Goal: Task Accomplishment & Management: Manage account settings

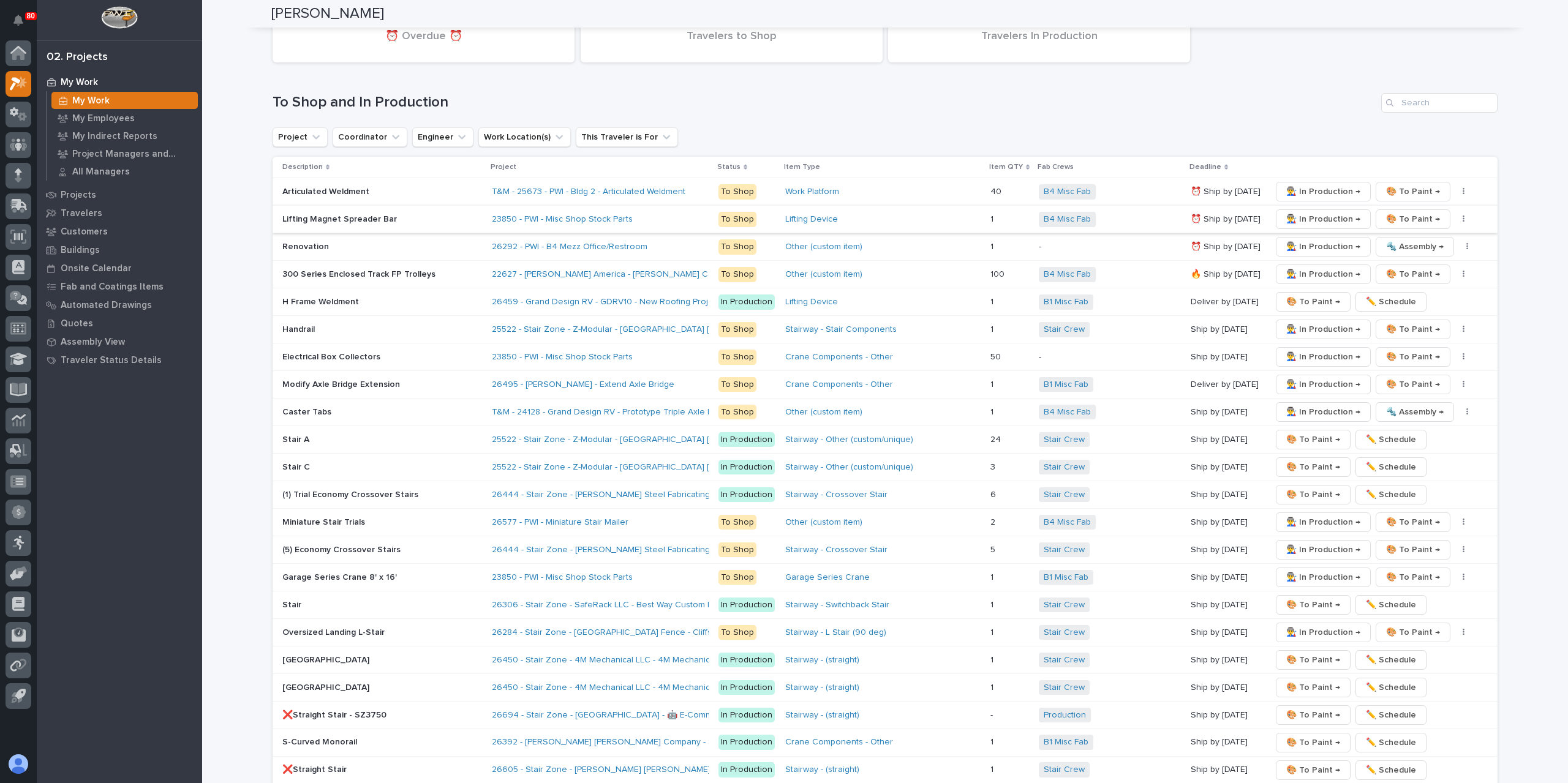
scroll to position [1837, 0]
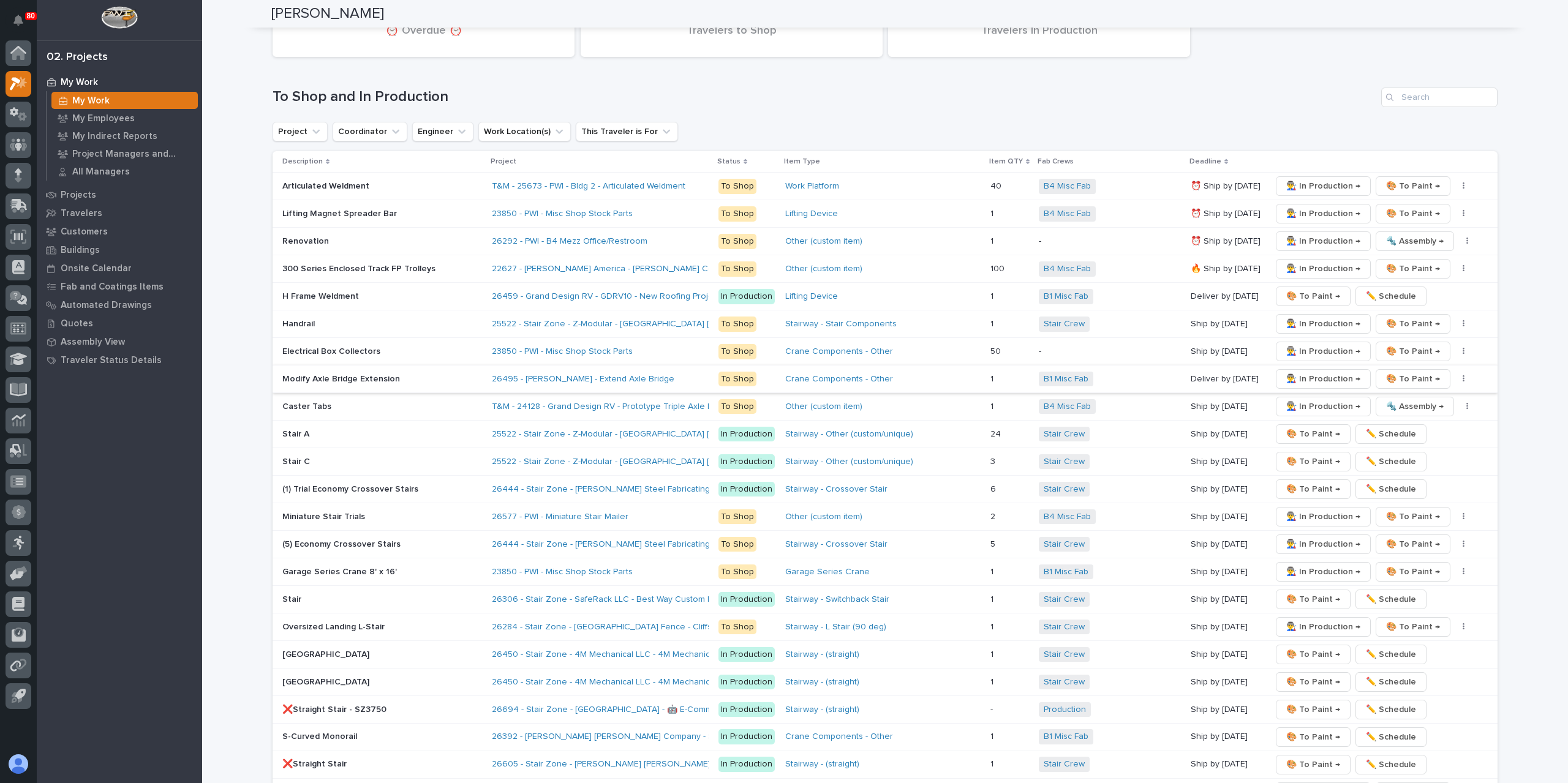
click at [1455, 375] on button "button" at bounding box center [1463, 379] width 17 height 9
click at [1415, 392] on button "✏️ Schedule" at bounding box center [1419, 401] width 80 height 19
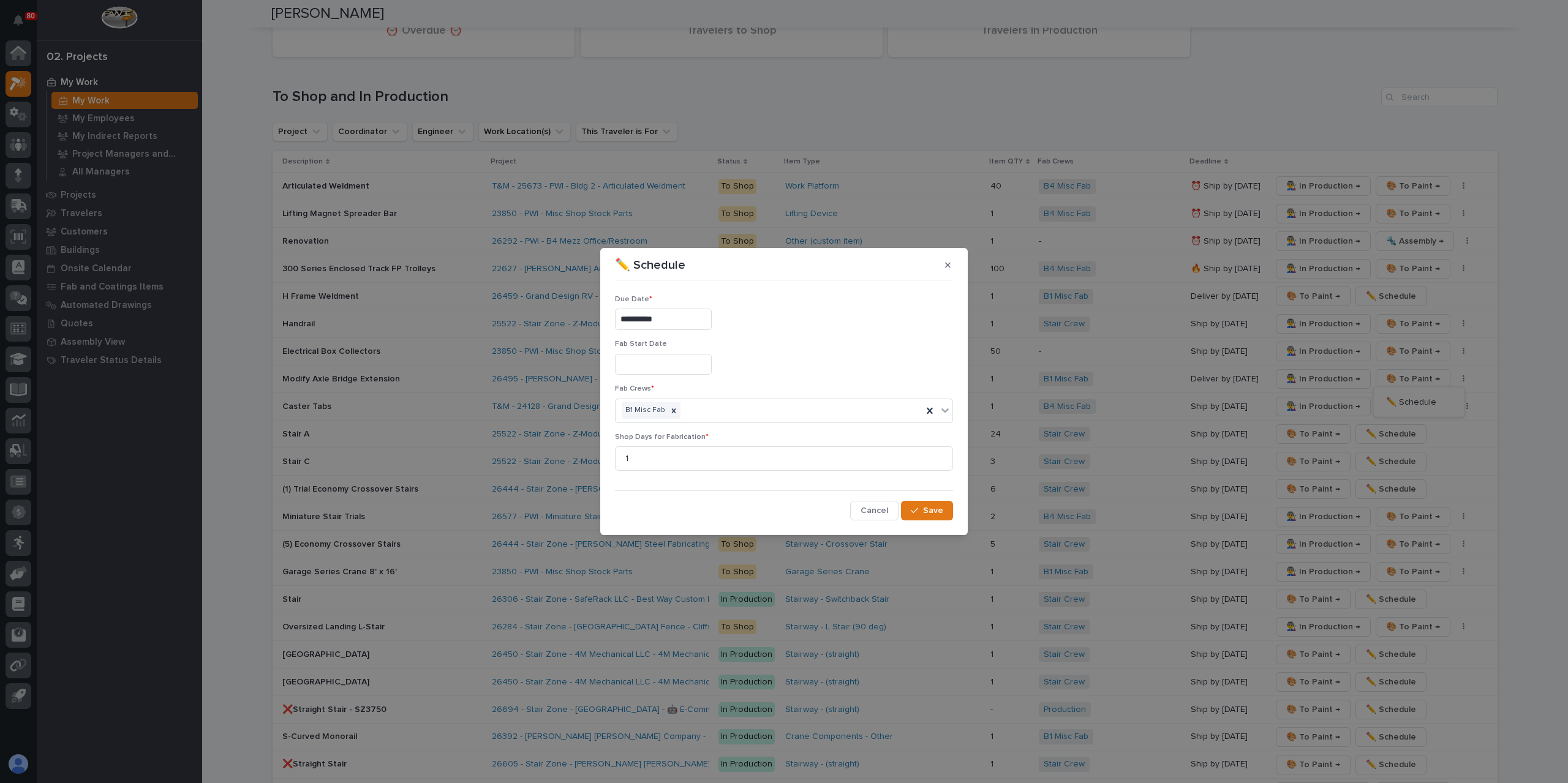
click at [692, 323] on input "**********" at bounding box center [663, 319] width 96 height 21
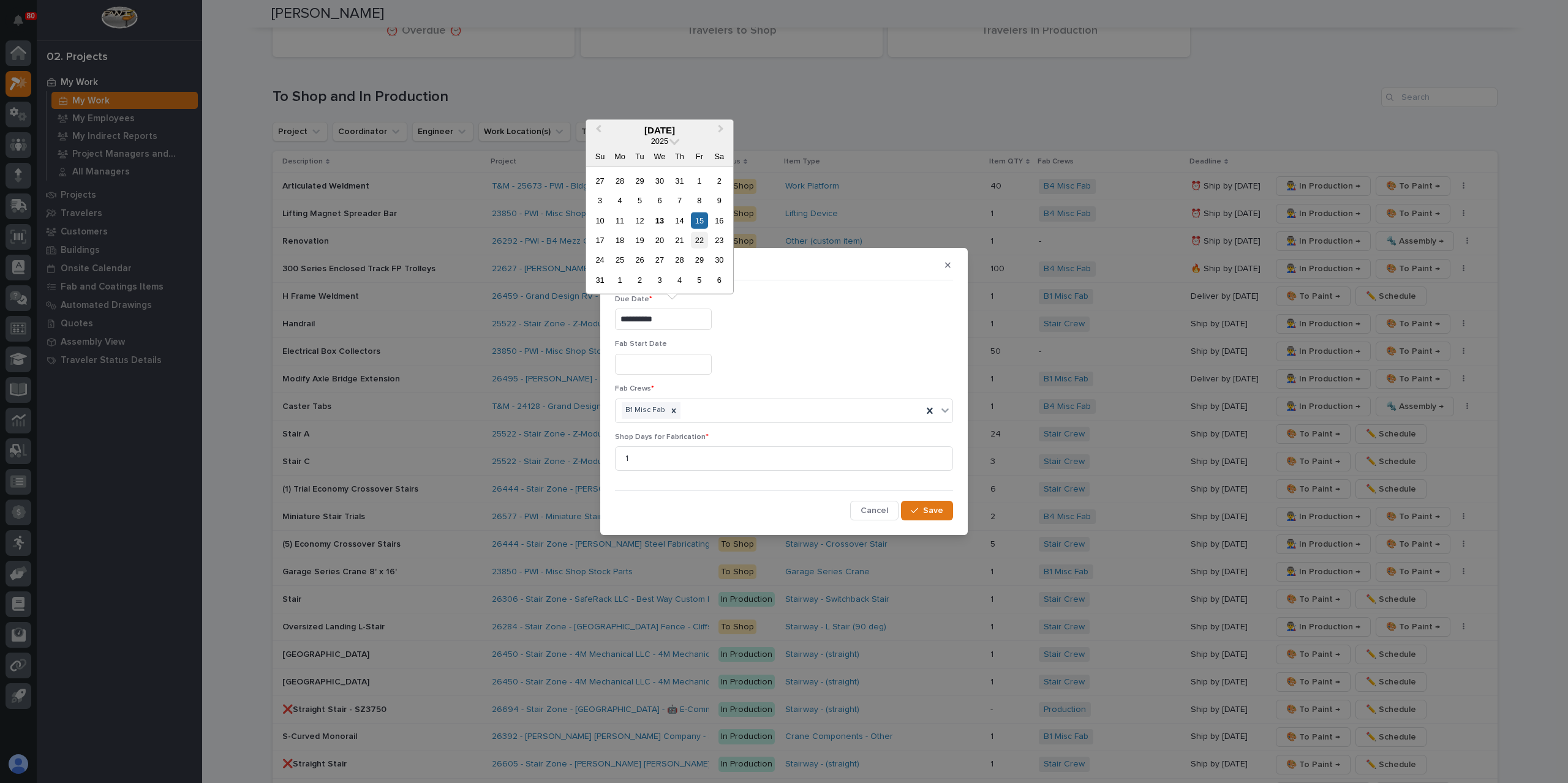
click at [702, 246] on div "22" at bounding box center [699, 240] width 17 height 17
type input "**********"
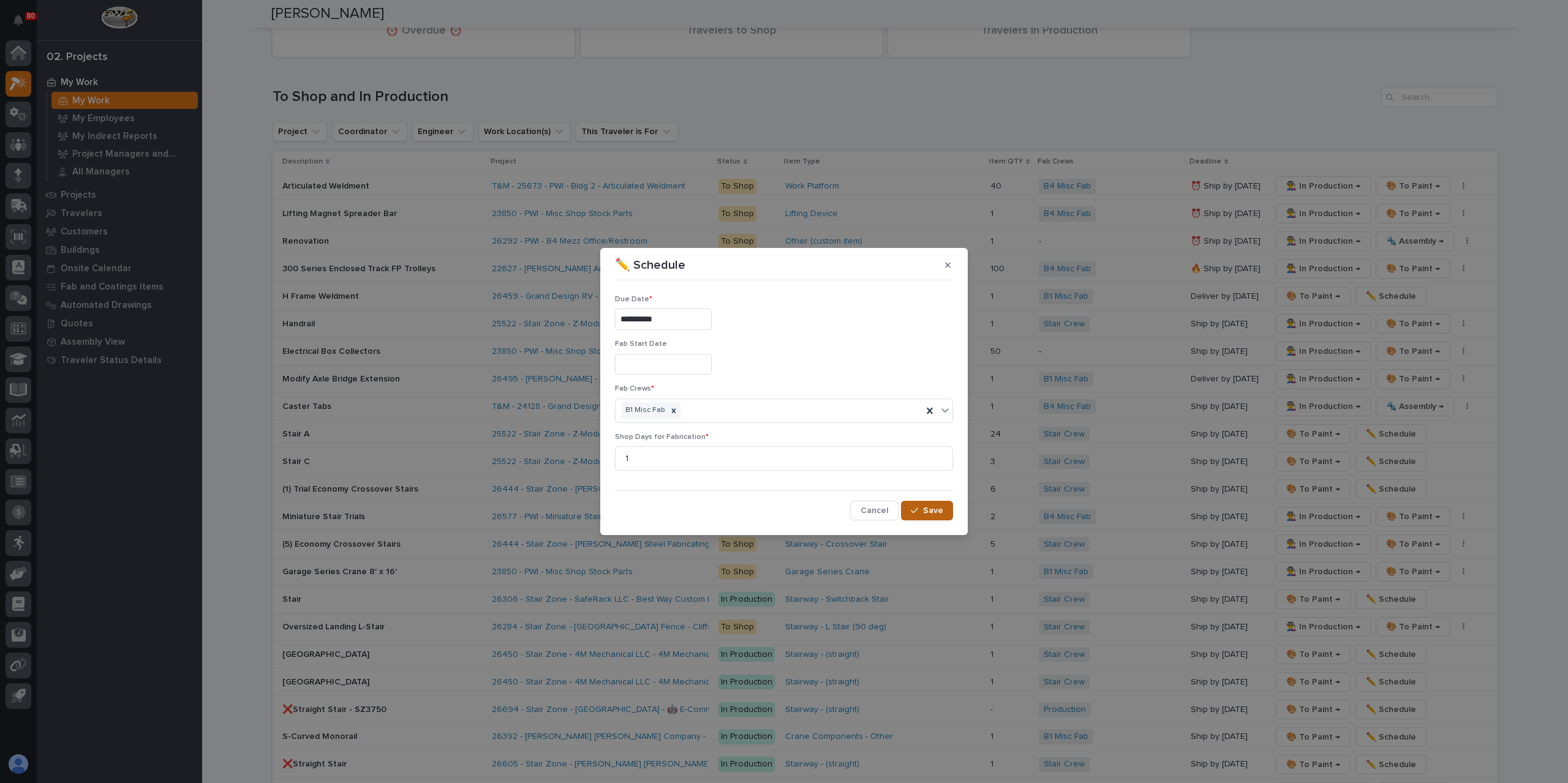
click at [941, 507] on span "Save" at bounding box center [932, 511] width 20 height 11
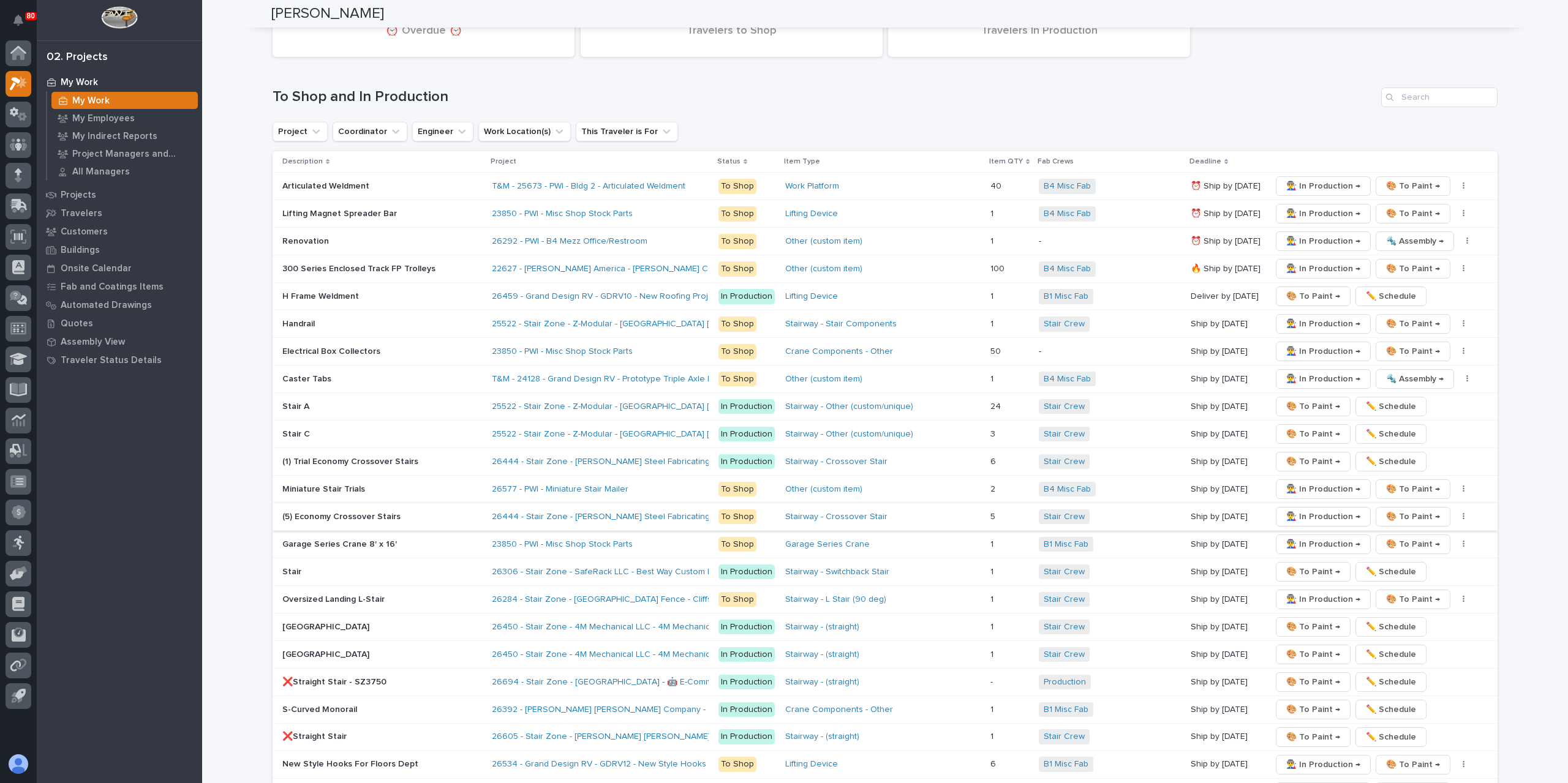
scroll to position [2021, 0]
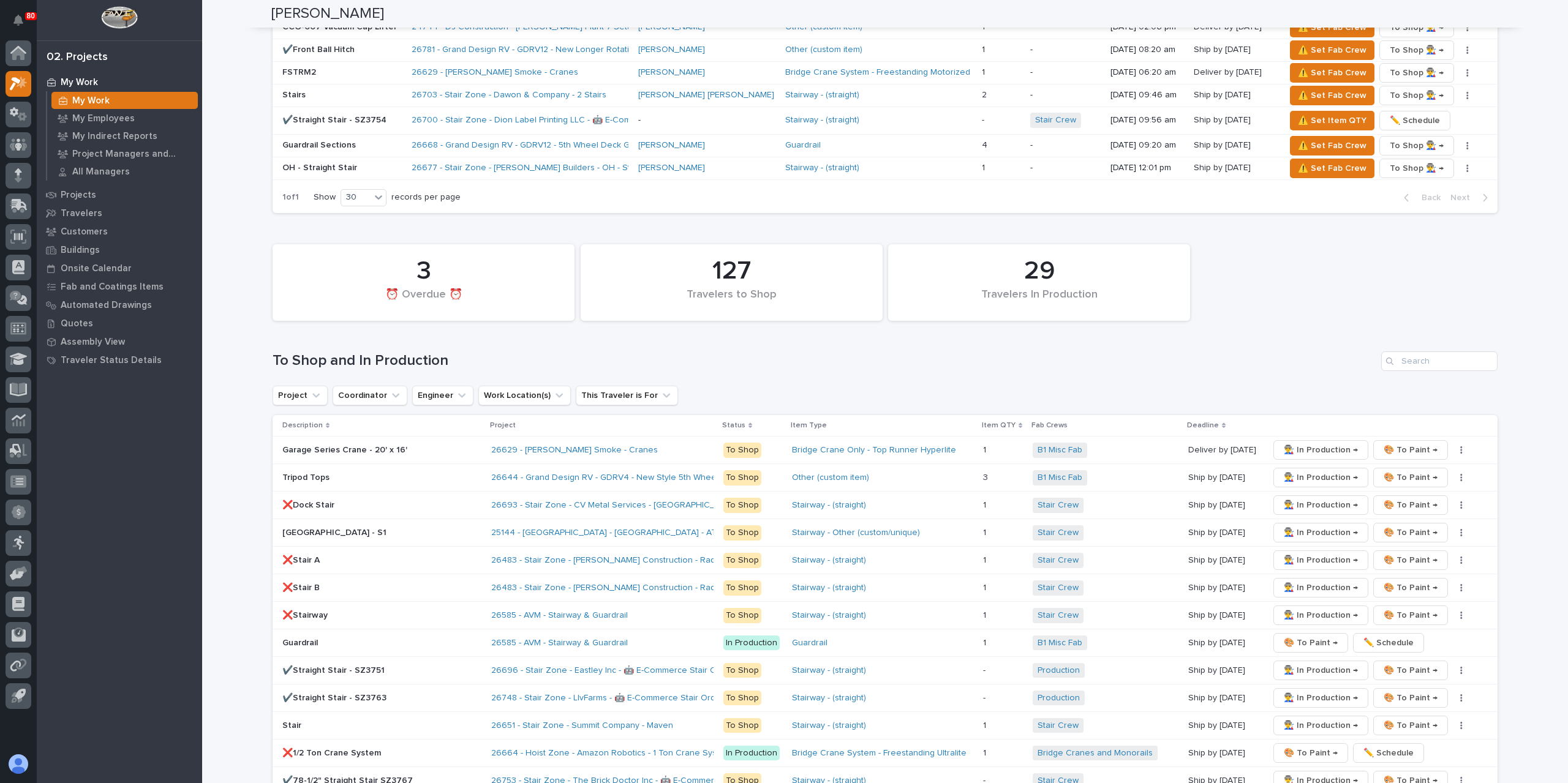
scroll to position [1593, 0]
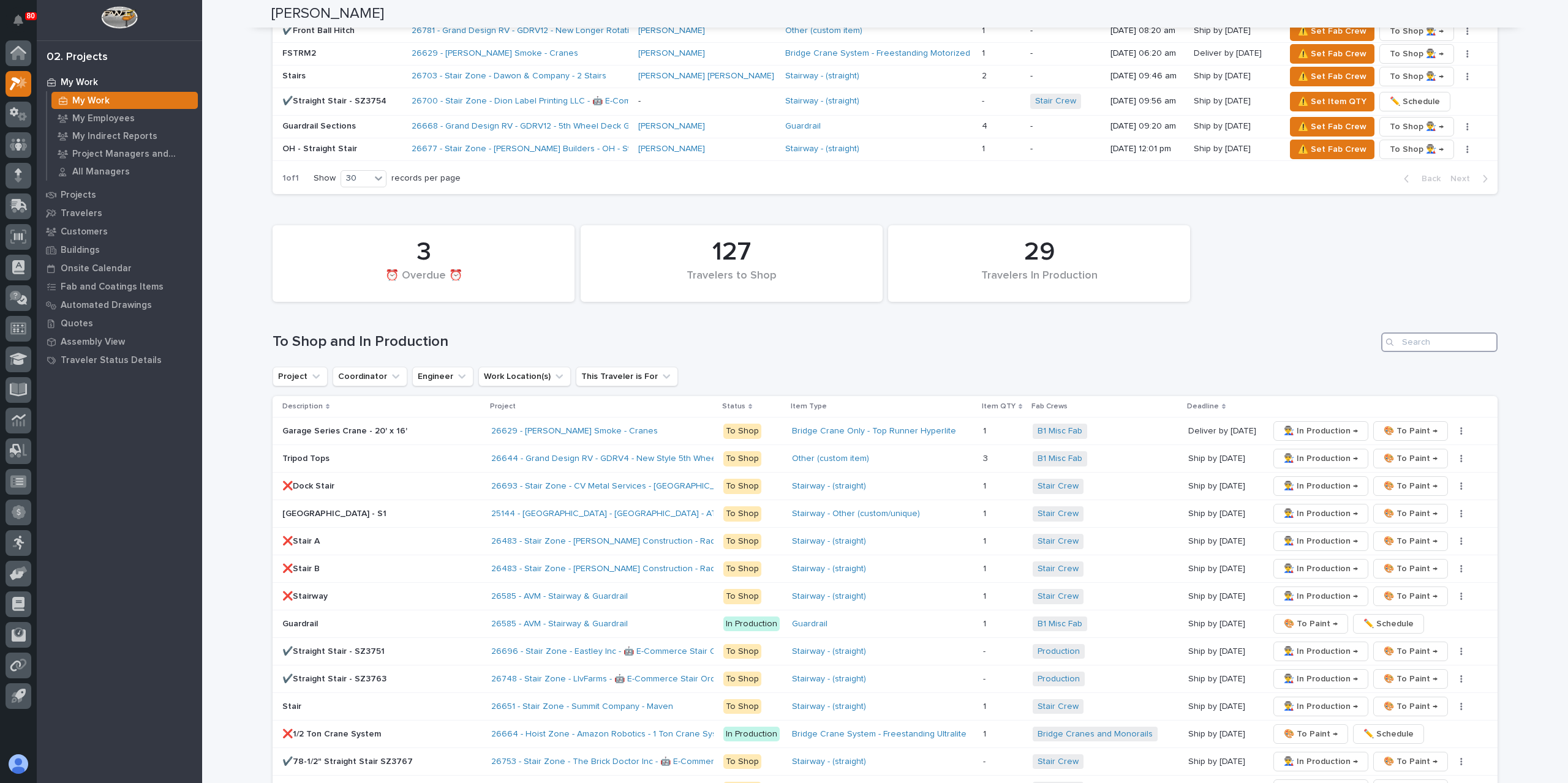
click at [1441, 332] on input "Search" at bounding box center [1440, 342] width 117 height 19
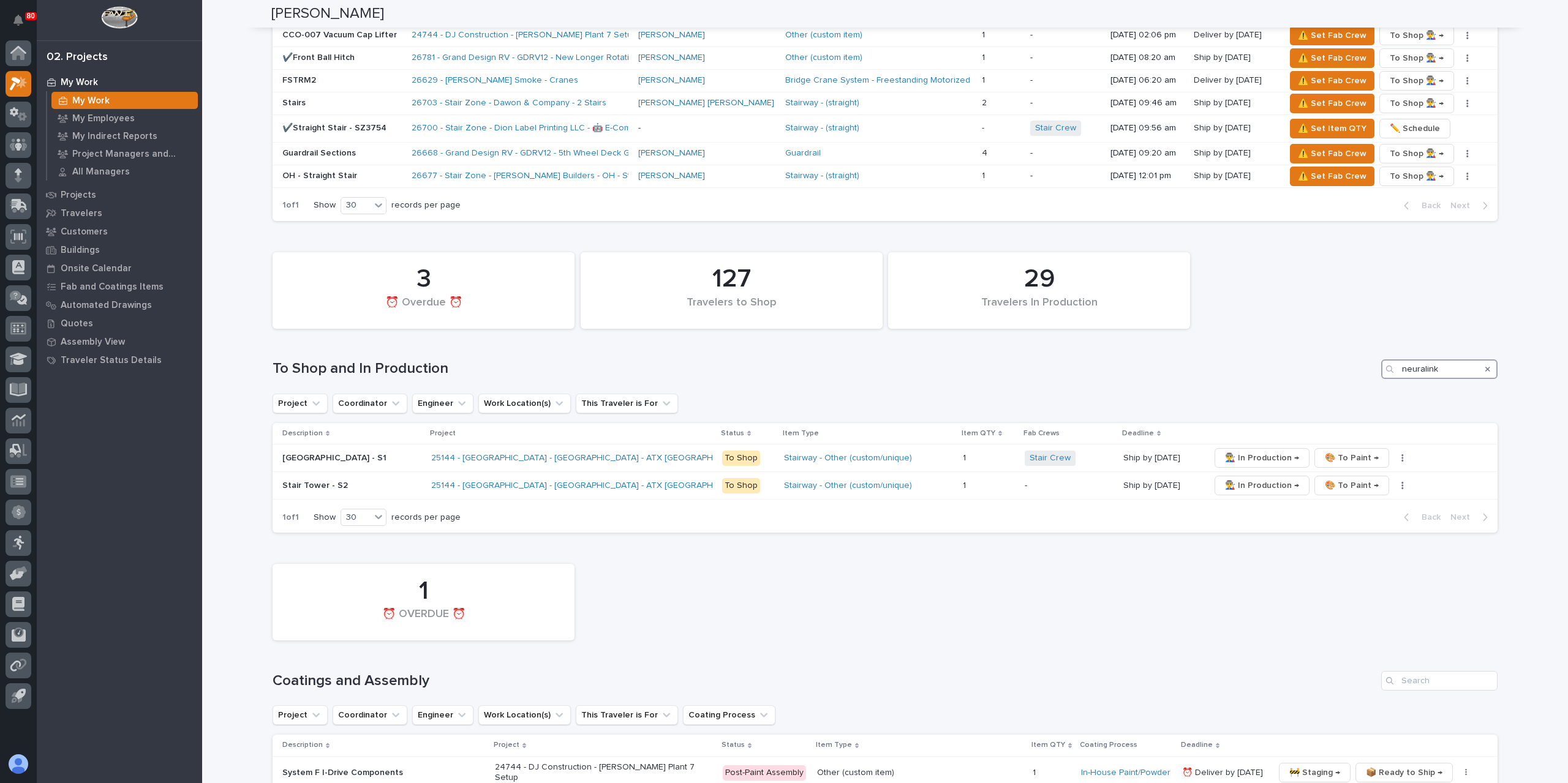
scroll to position [1578, 0]
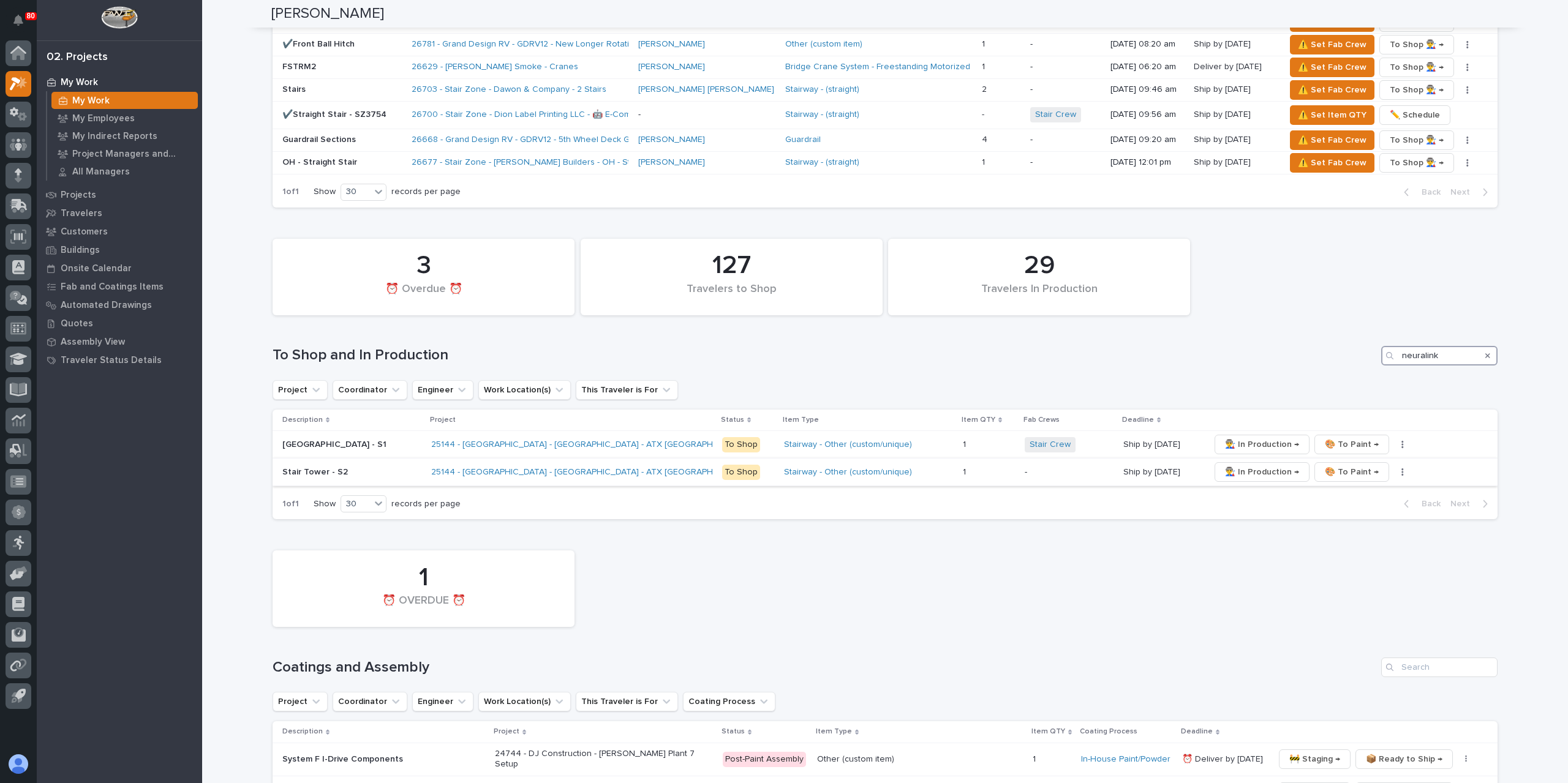
type input "neuralink"
click at [1394, 468] on button "button" at bounding box center [1402, 472] width 17 height 9
click at [1343, 489] on span "✏️ Schedule" at bounding box center [1328, 496] width 50 height 15
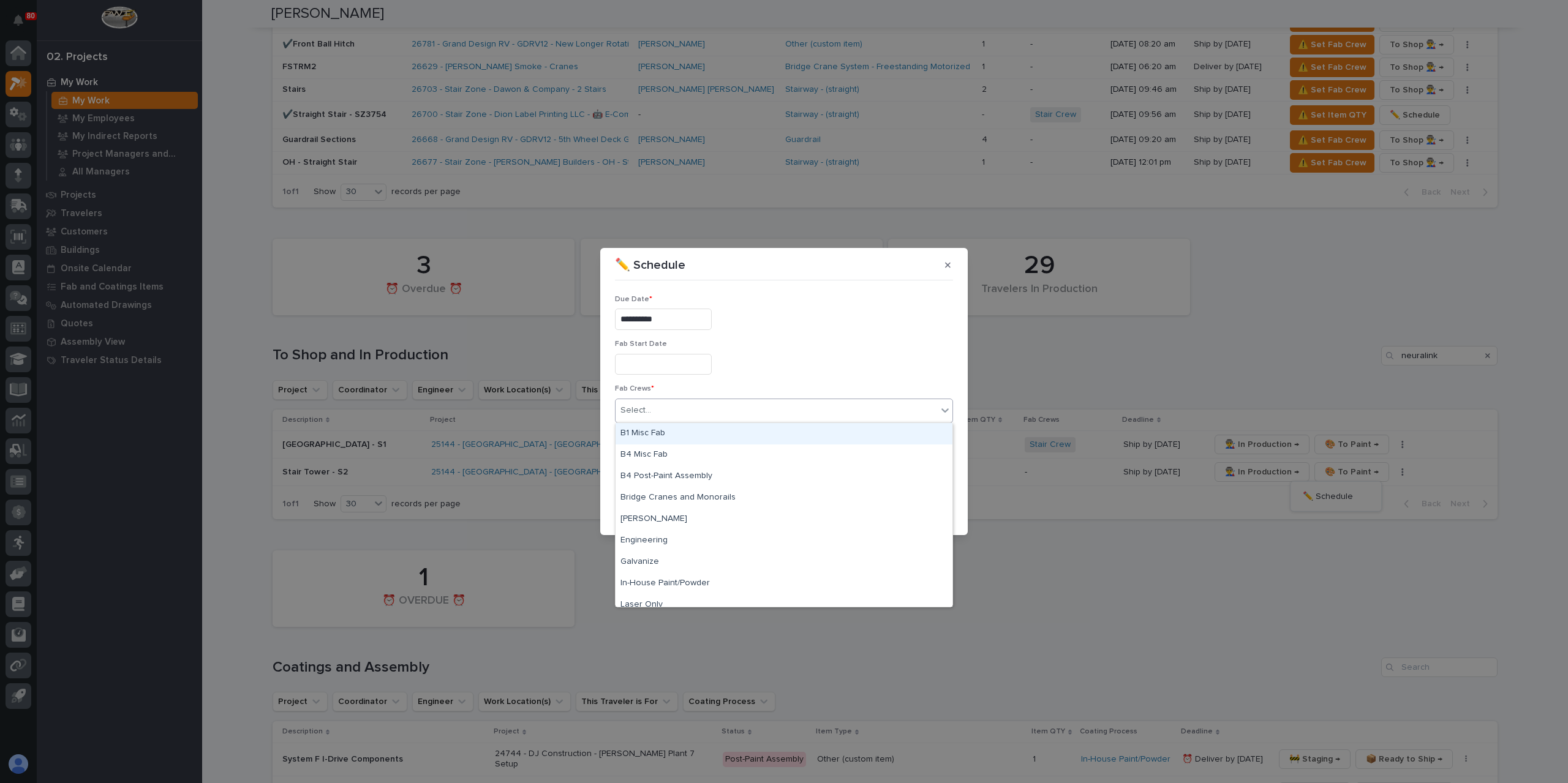
click at [666, 417] on div "Select..." at bounding box center [776, 410] width 322 height 20
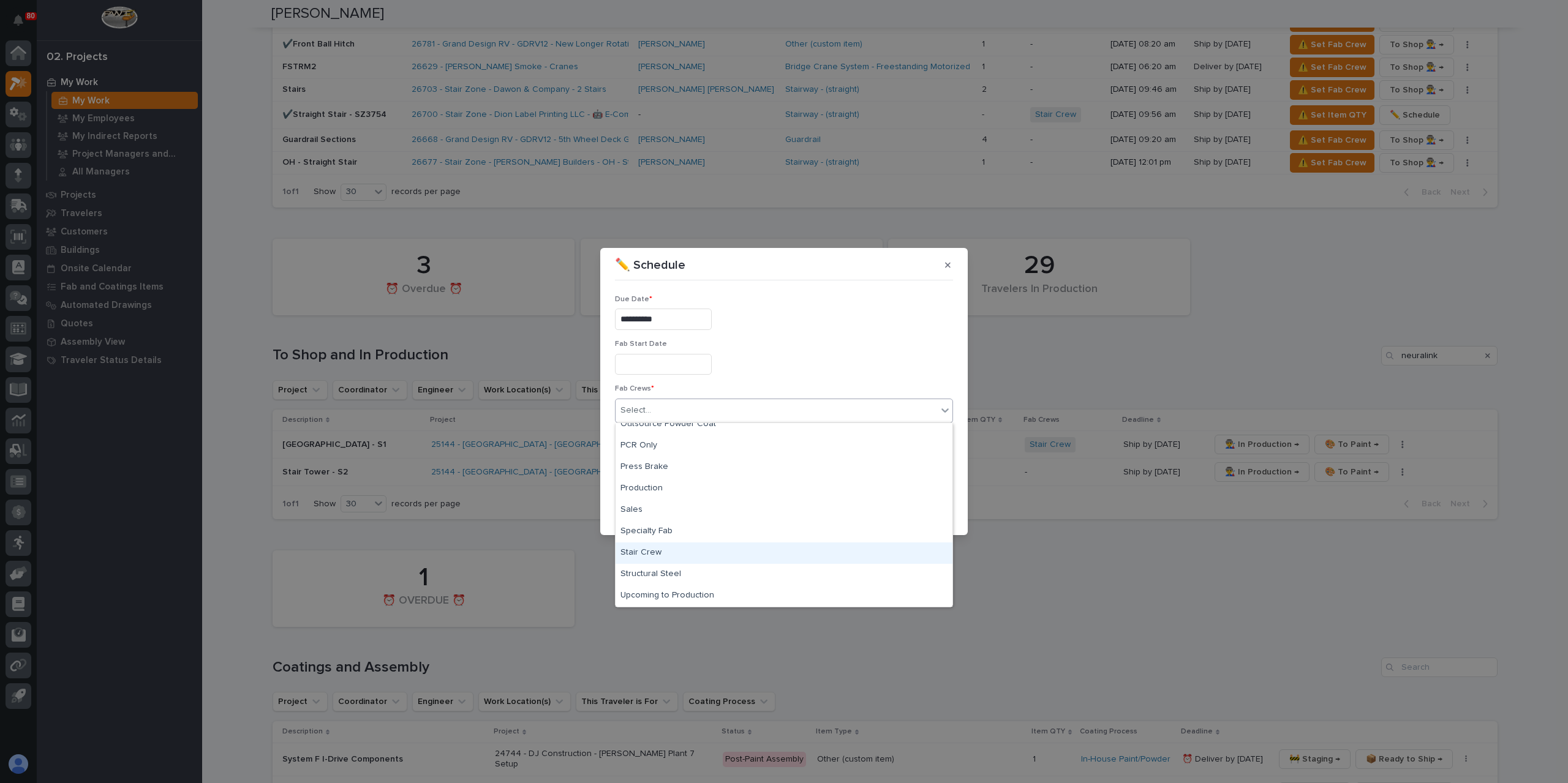
click at [663, 548] on div "Stair Crew" at bounding box center [783, 553] width 337 height 21
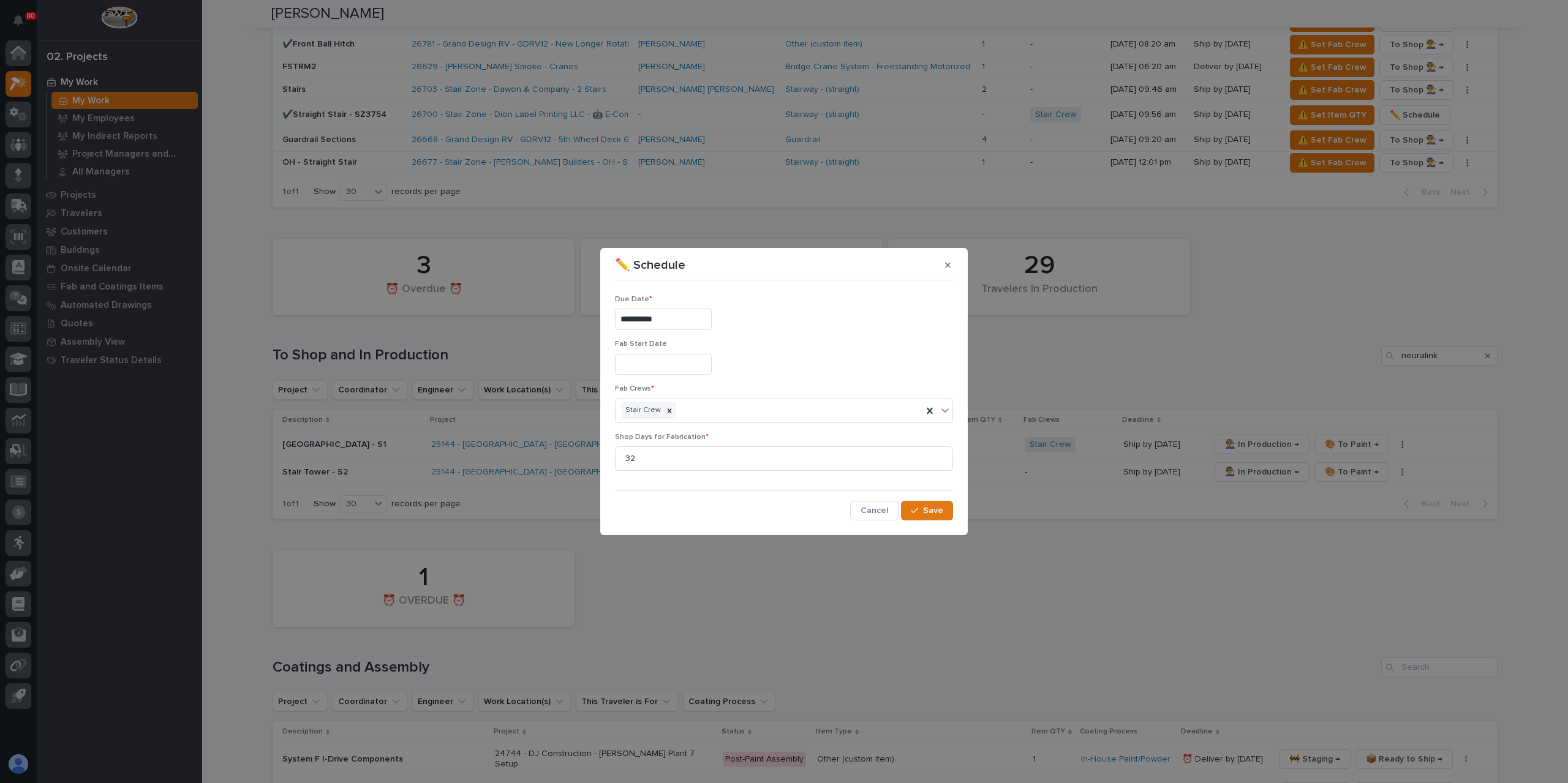
click at [939, 498] on div "**********" at bounding box center [784, 403] width 338 height 235
click at [939, 516] on button "Save" at bounding box center [926, 511] width 52 height 19
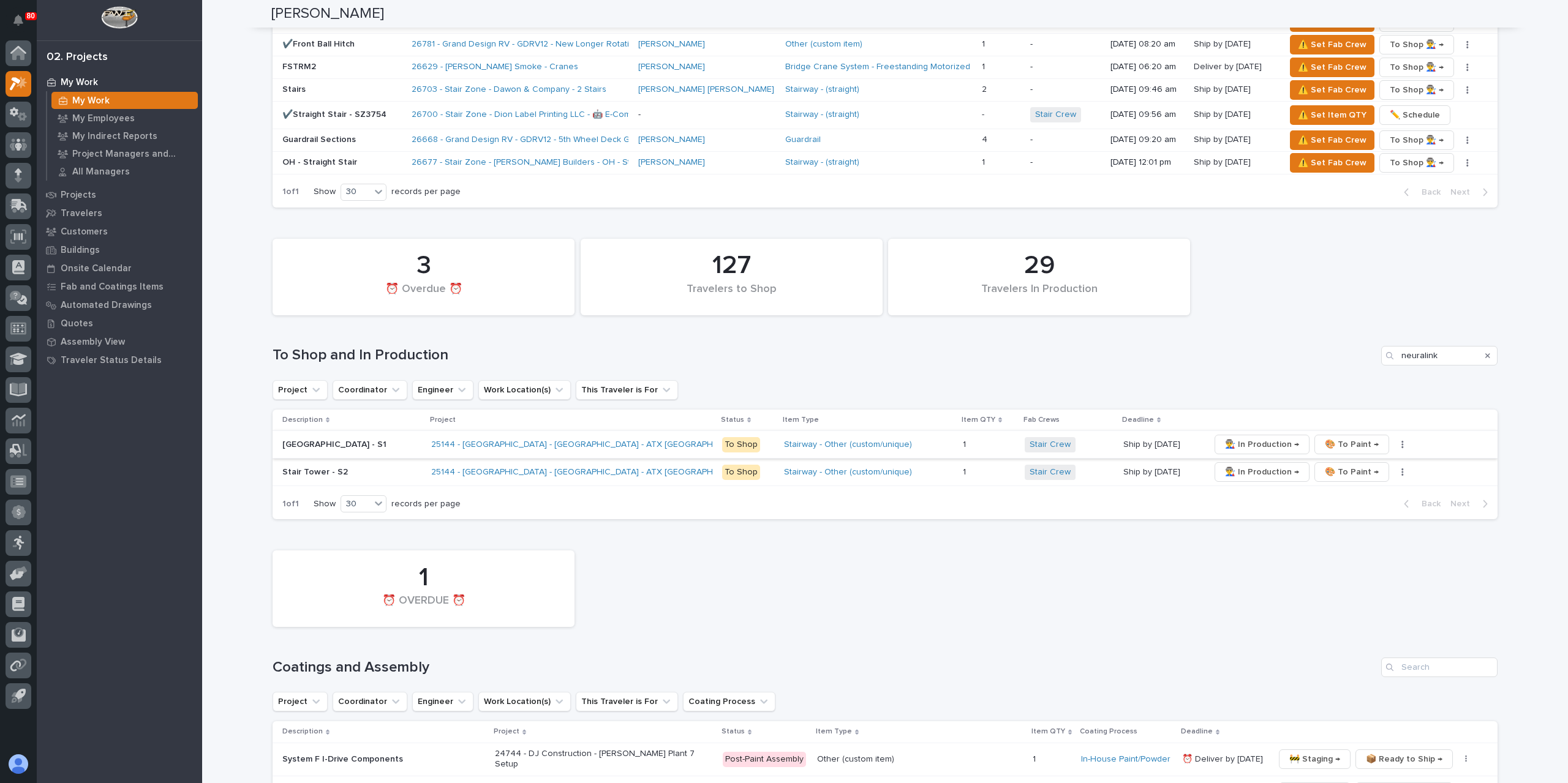
click at [1225, 437] on span "👨‍🏭 In Production →" at bounding box center [1262, 445] width 74 height 15
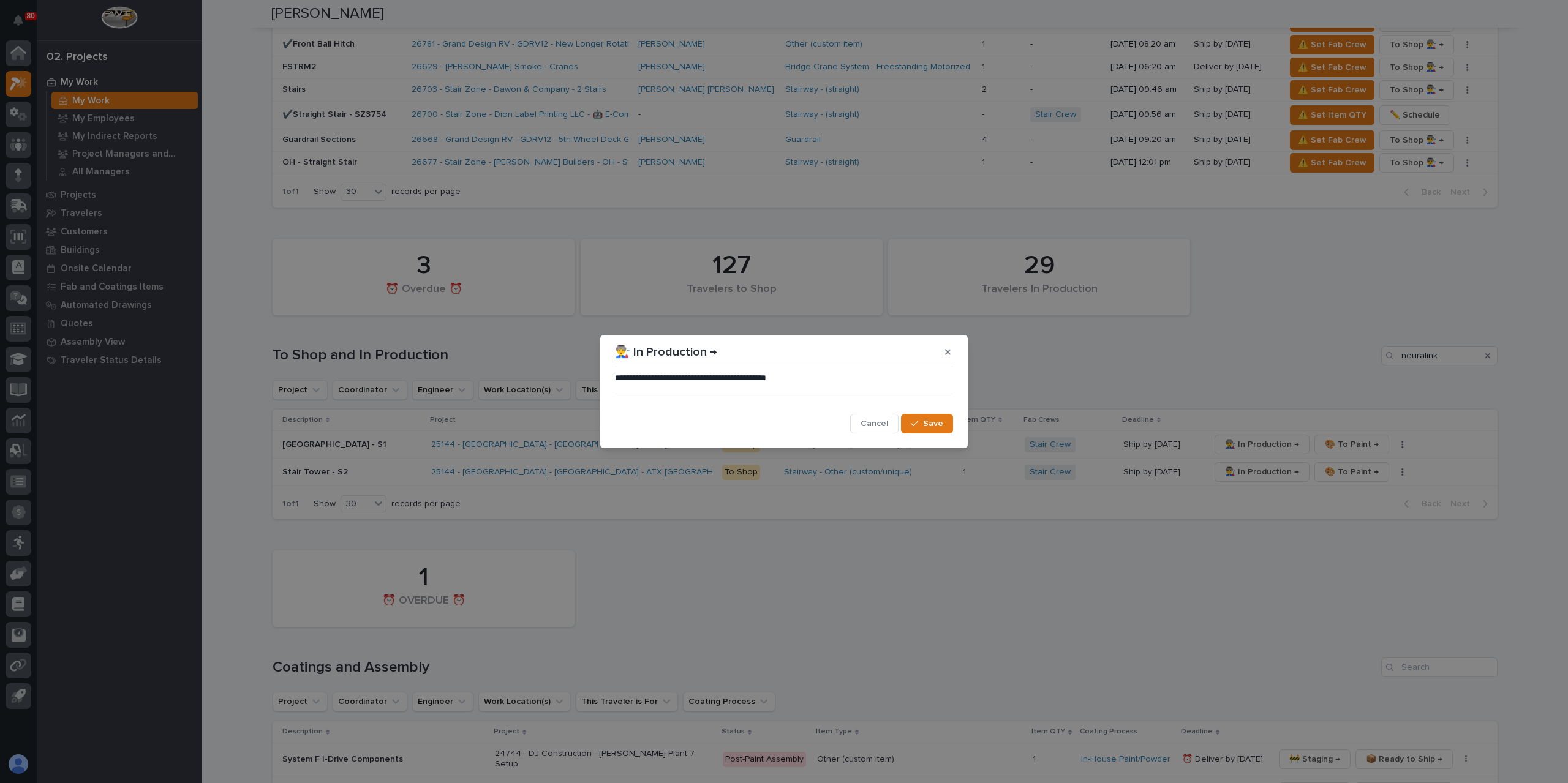
click at [931, 420] on span "Save" at bounding box center [932, 423] width 20 height 11
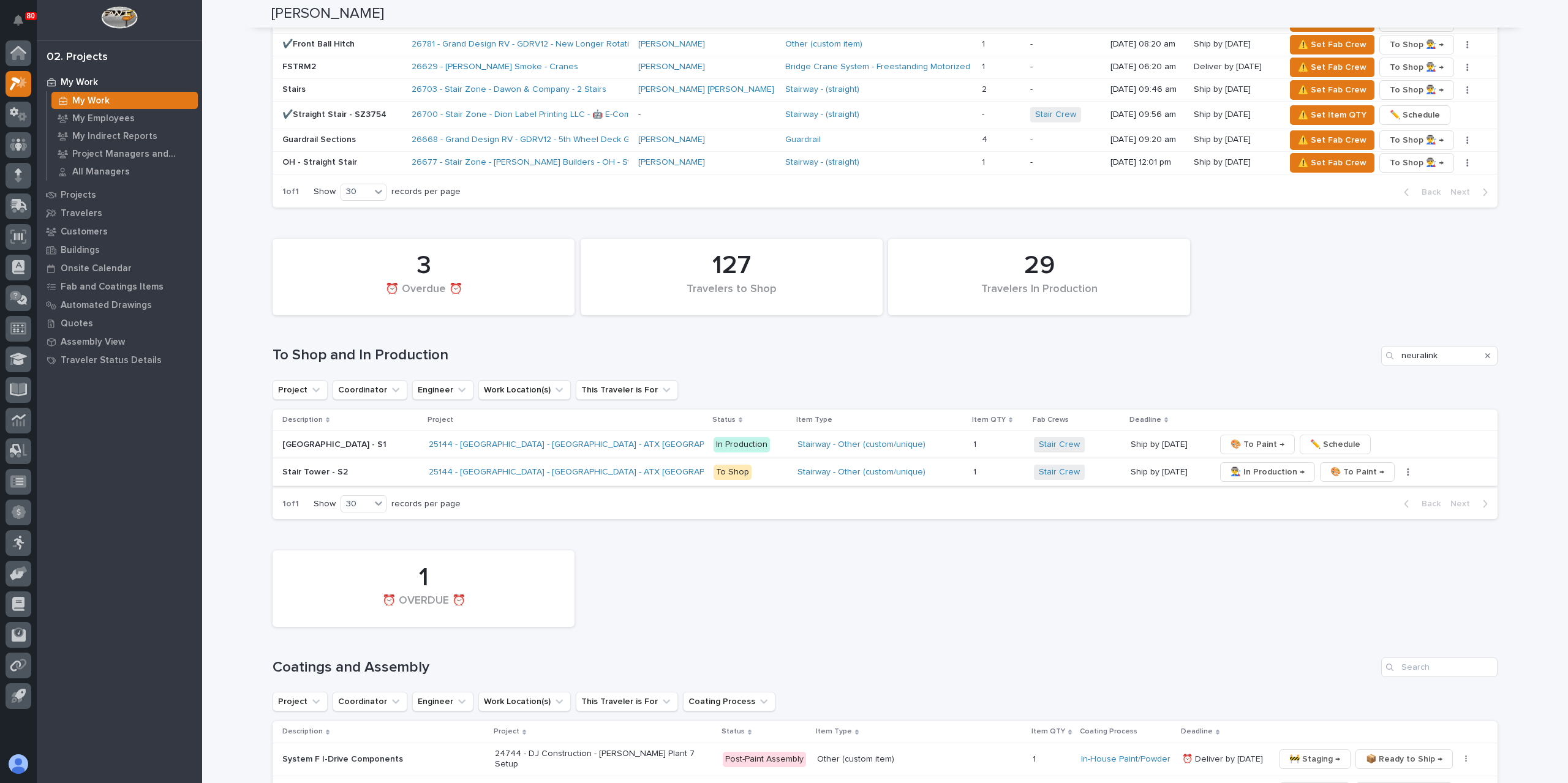
click at [1230, 465] on span "👨‍🏭 In Production →" at bounding box center [1267, 472] width 74 height 15
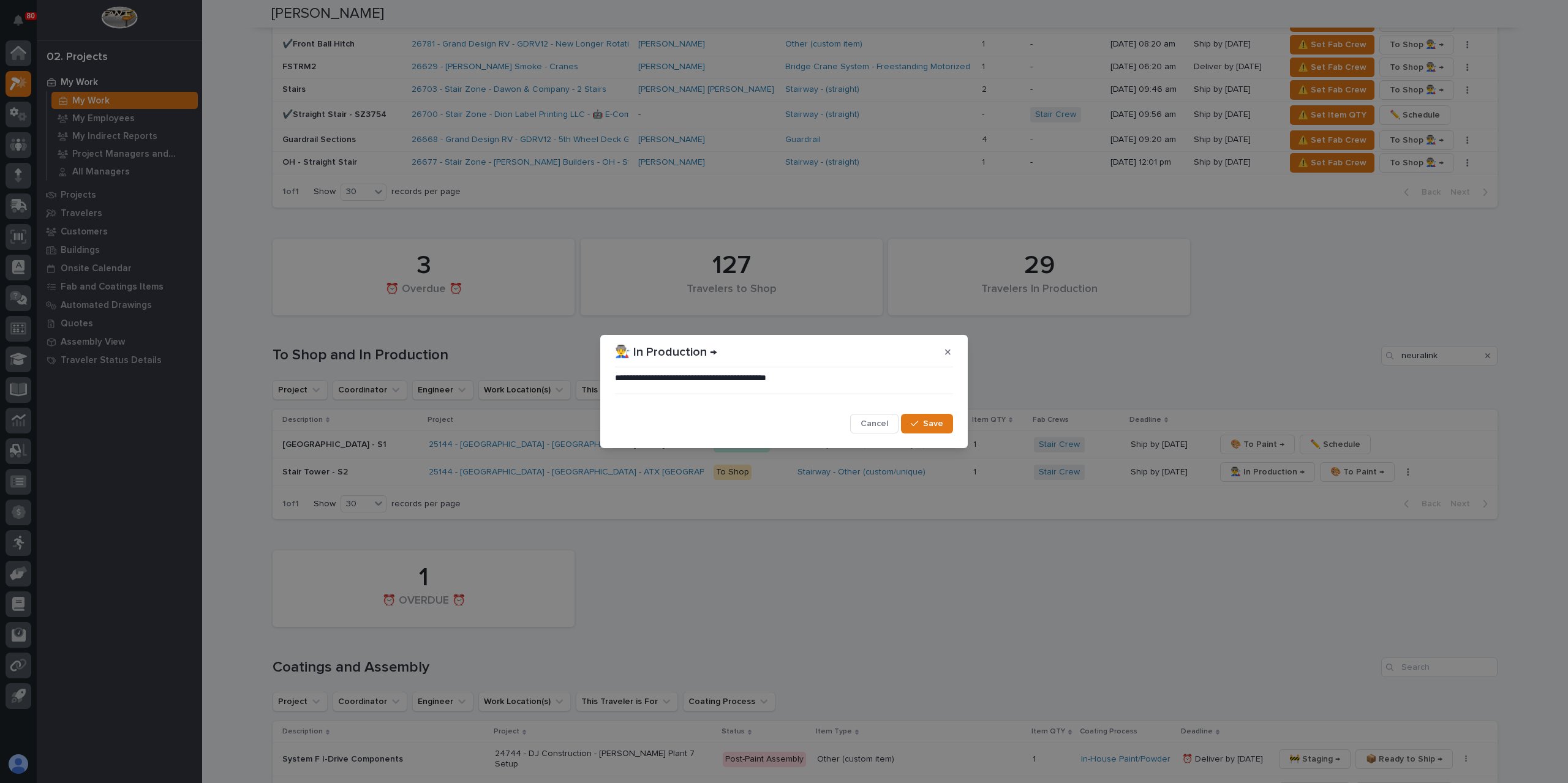
click at [914, 417] on button "Save" at bounding box center [926, 423] width 52 height 19
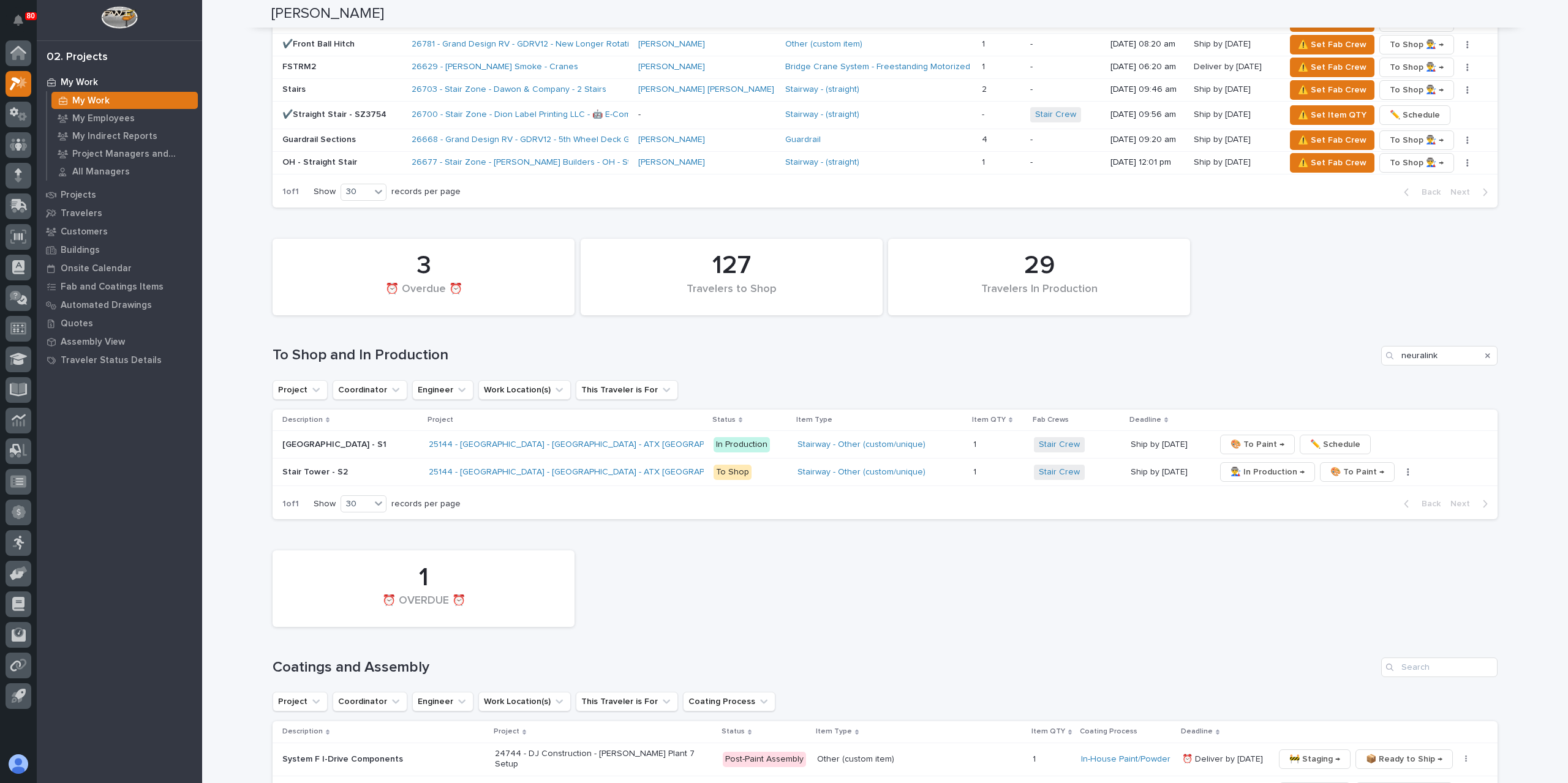
click at [1485, 352] on icon "Search" at bounding box center [1488, 355] width 5 height 7
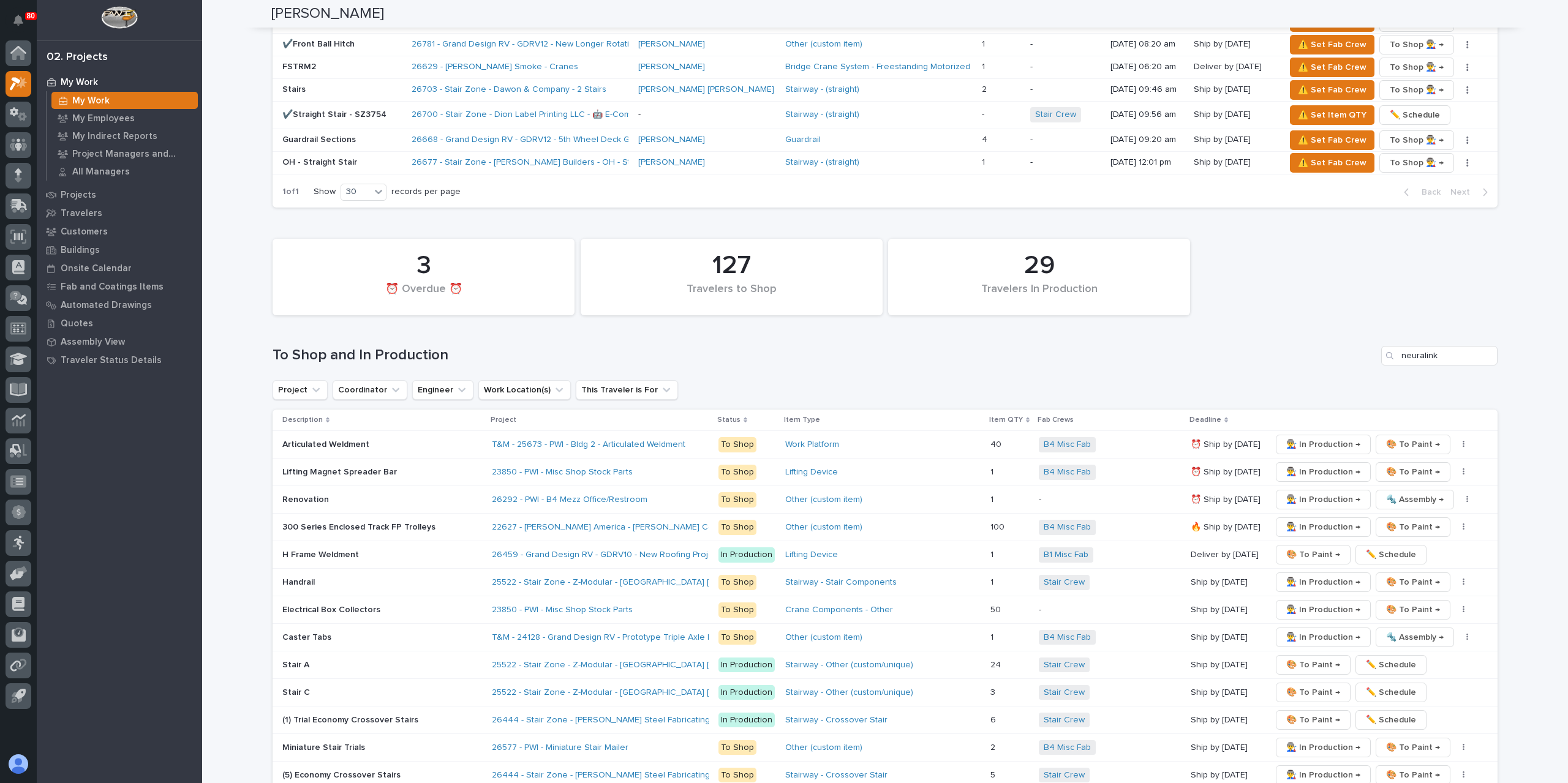
scroll to position [1962, 0]
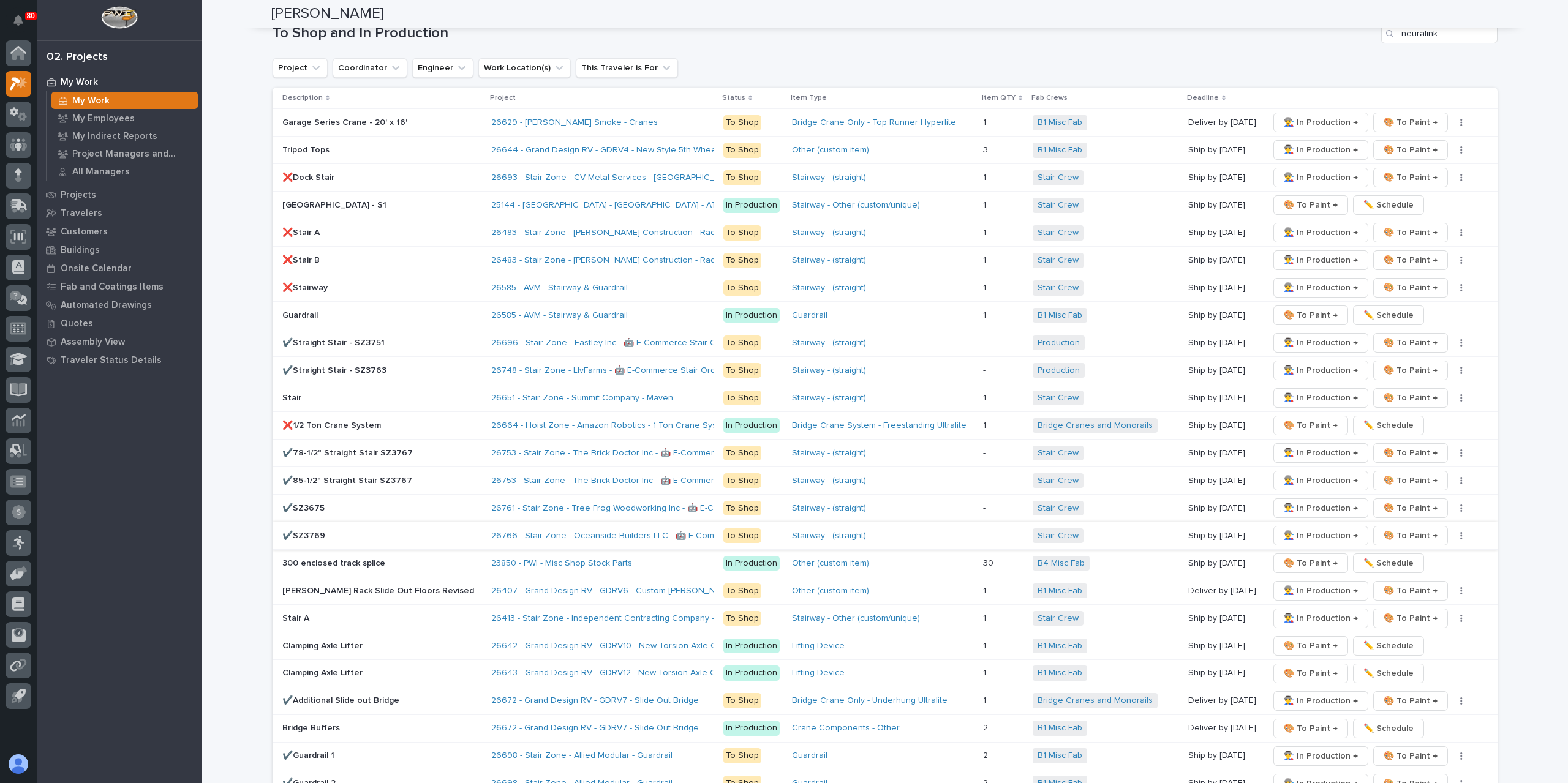
scroll to position [2085, 0]
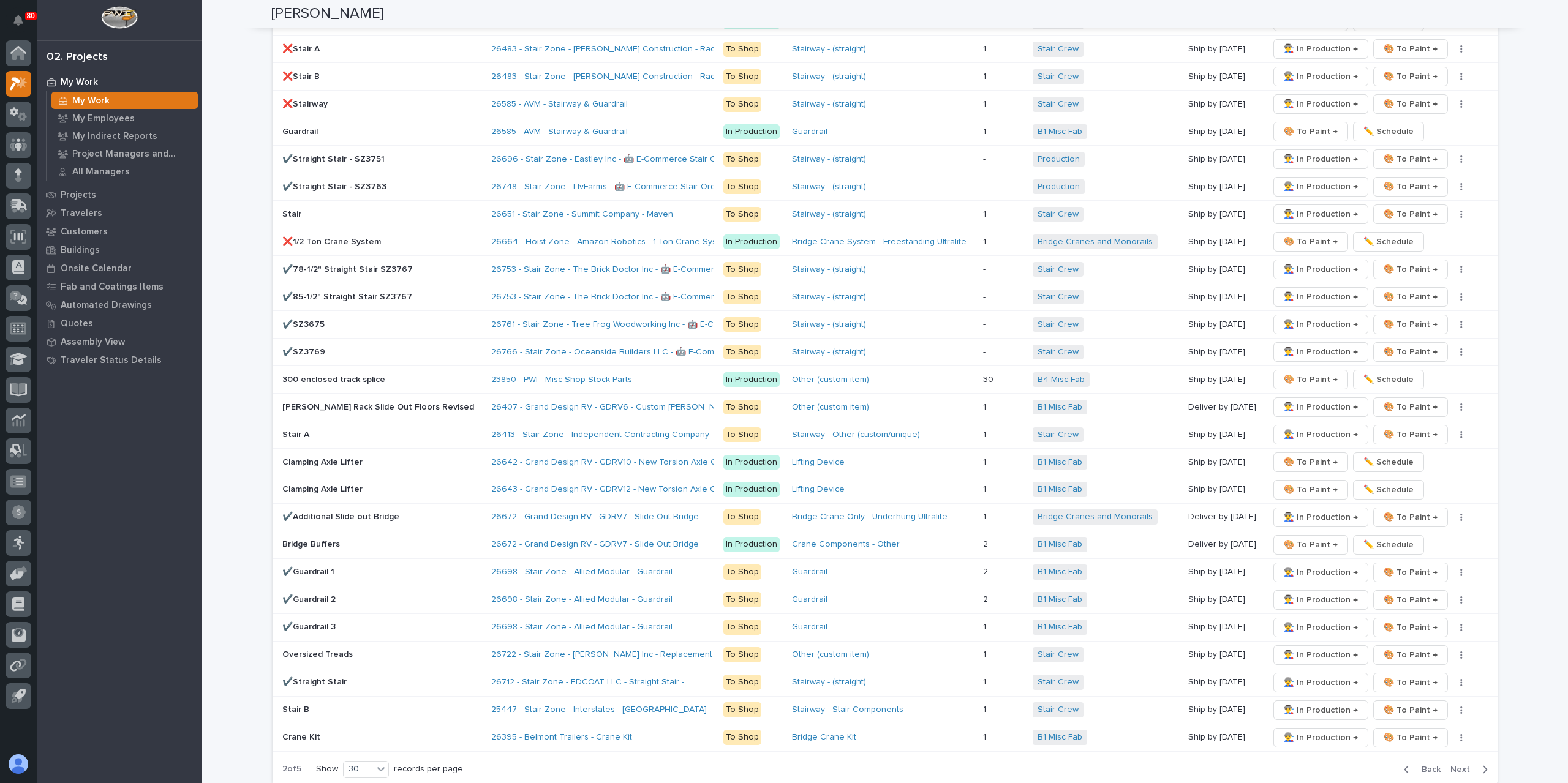
click at [1463, 764] on span "Next" at bounding box center [1464, 770] width 27 height 11
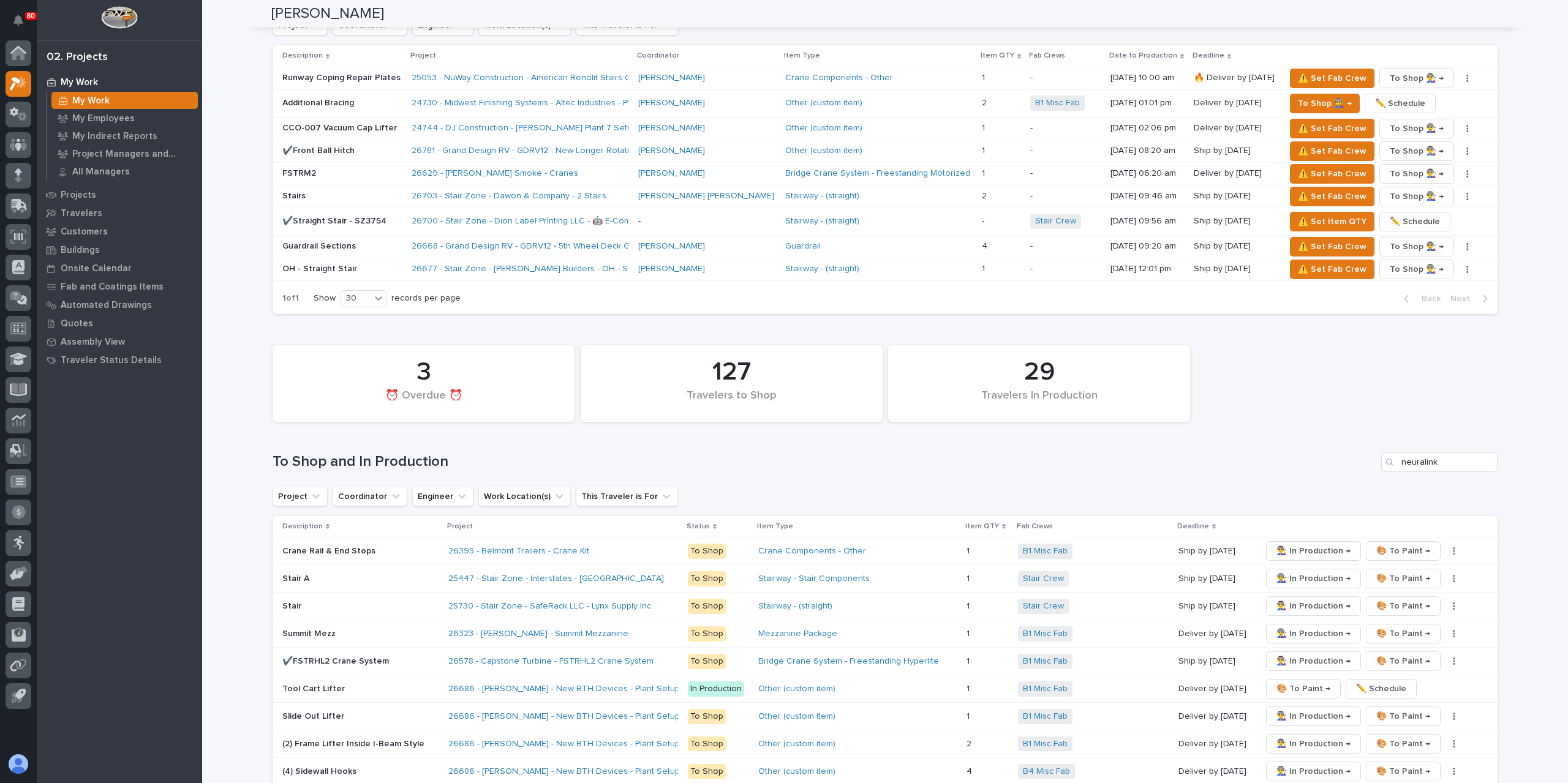
scroll to position [1289, 0]
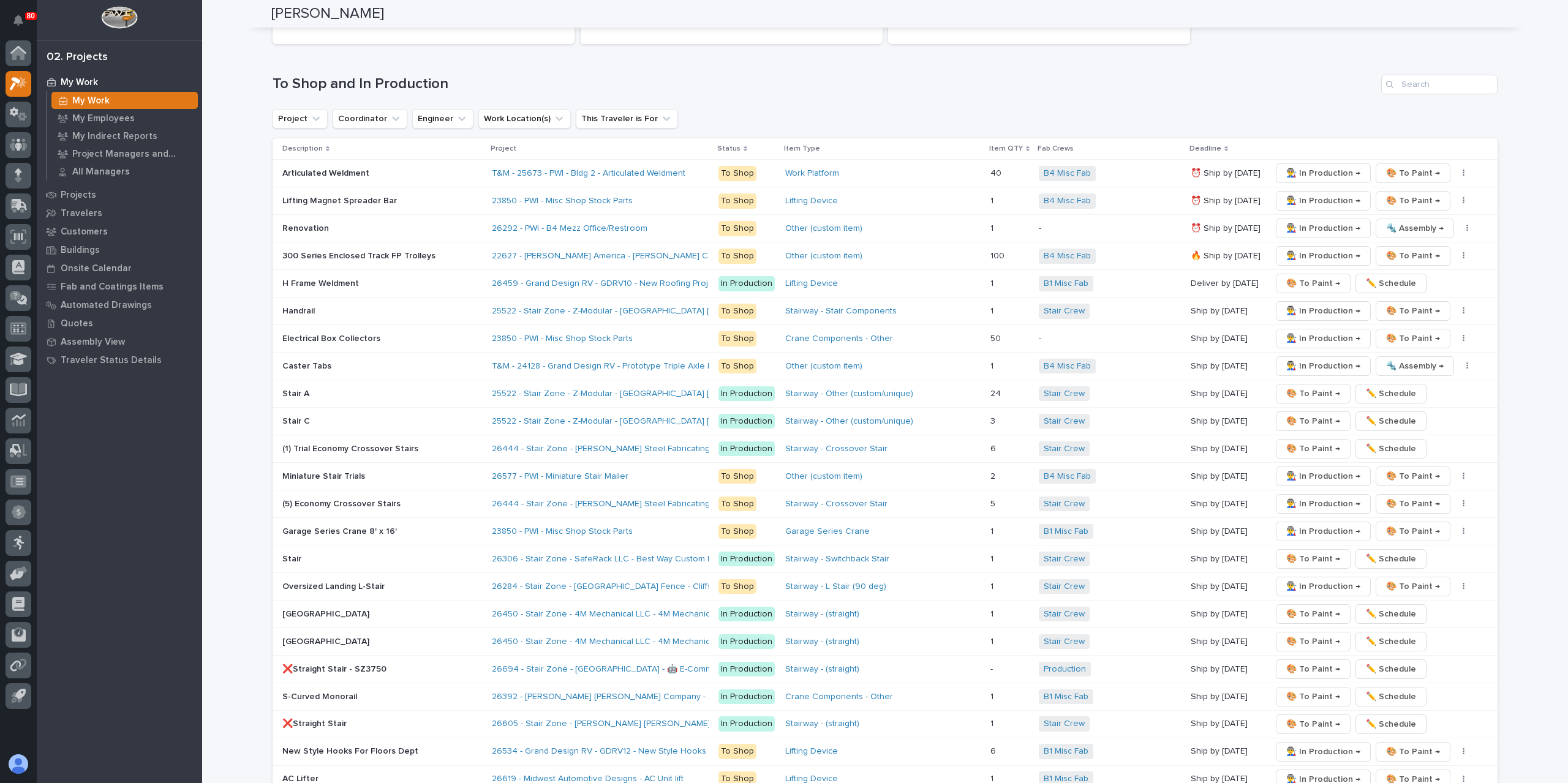
scroll to position [1714, 0]
